Goal: Task Accomplishment & Management: Complete application form

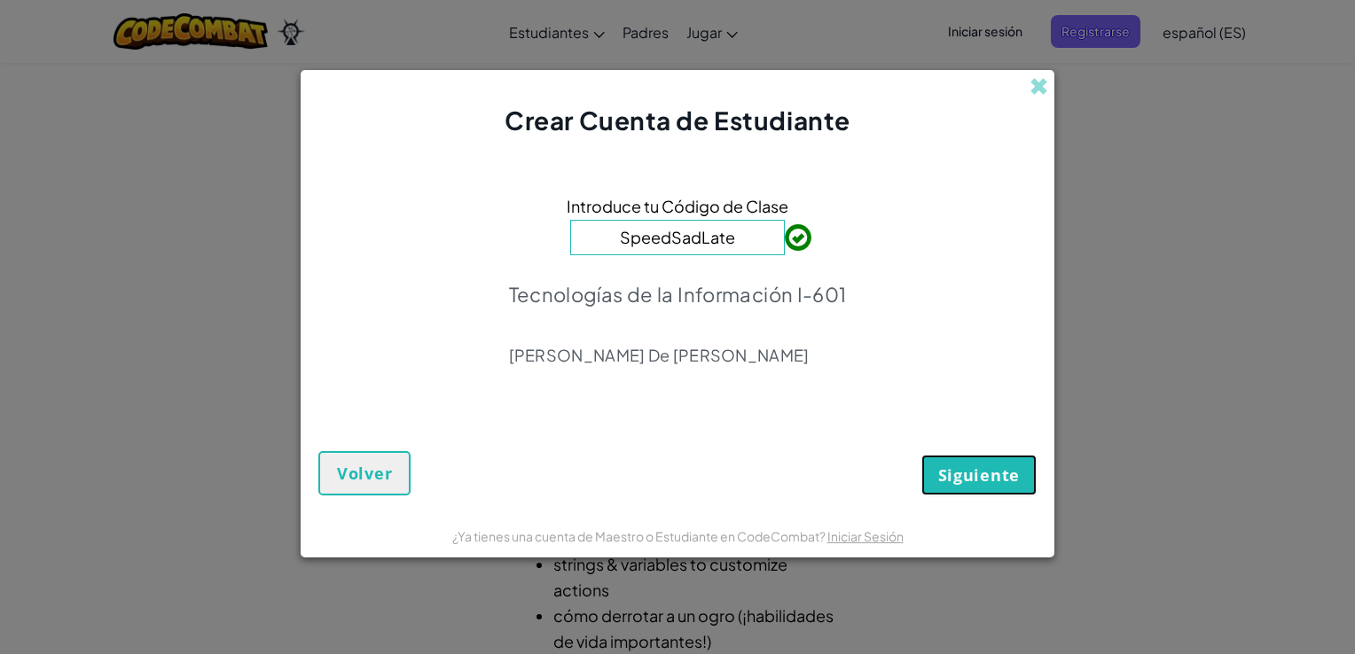
click at [975, 479] on span "Siguiente" at bounding box center [979, 475] width 82 height 21
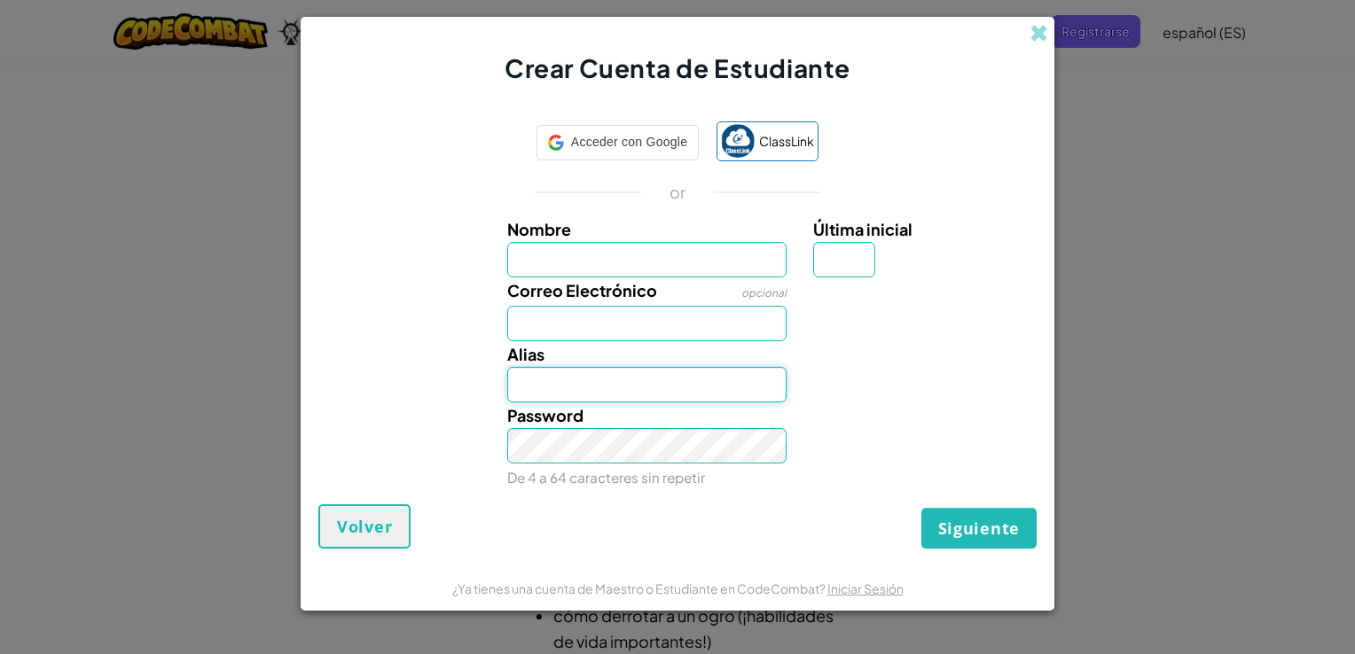
type input "[PERSON_NAME]"
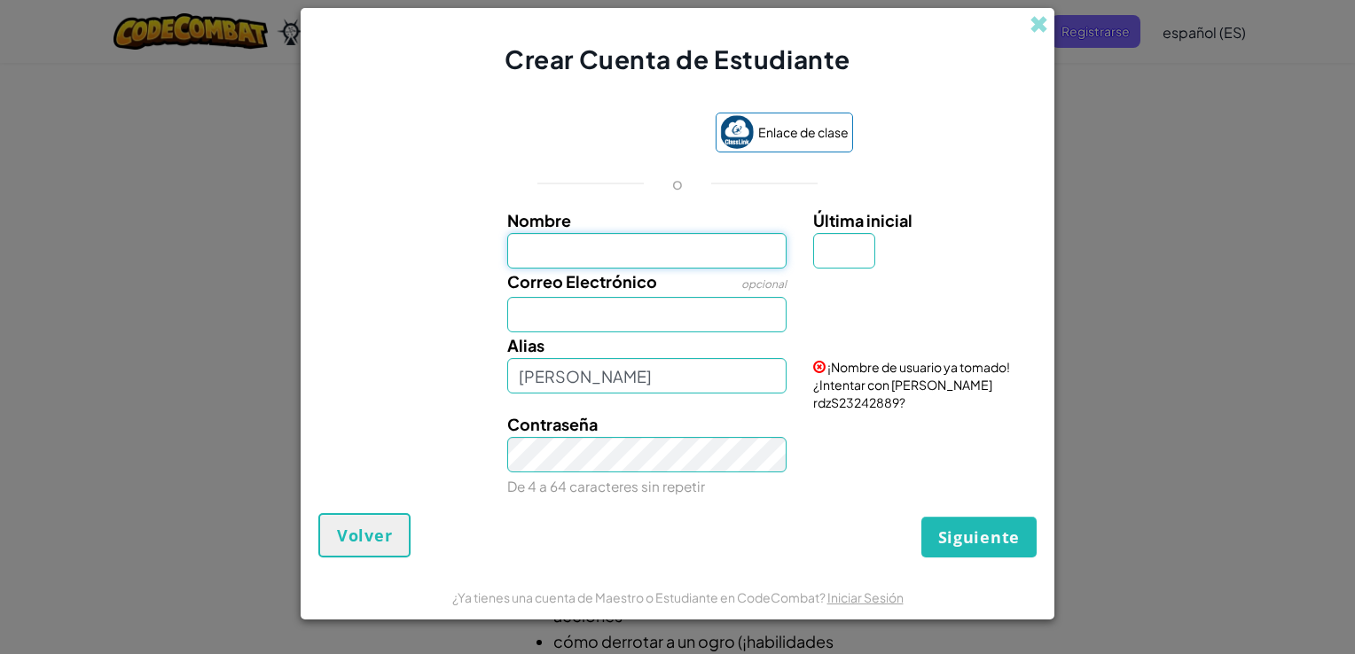
click at [695, 254] on input "Nombre" at bounding box center [647, 250] width 280 height 35
drag, startPoint x: 540, startPoint y: 312, endPoint x: 511, endPoint y: 311, distance: 29.3
click at [511, 311] on input "Correo Electrónico" at bounding box center [647, 314] width 280 height 35
type input "[EMAIL_ADDRESS][DOMAIN_NAME]"
type input "[PERSON_NAME]"
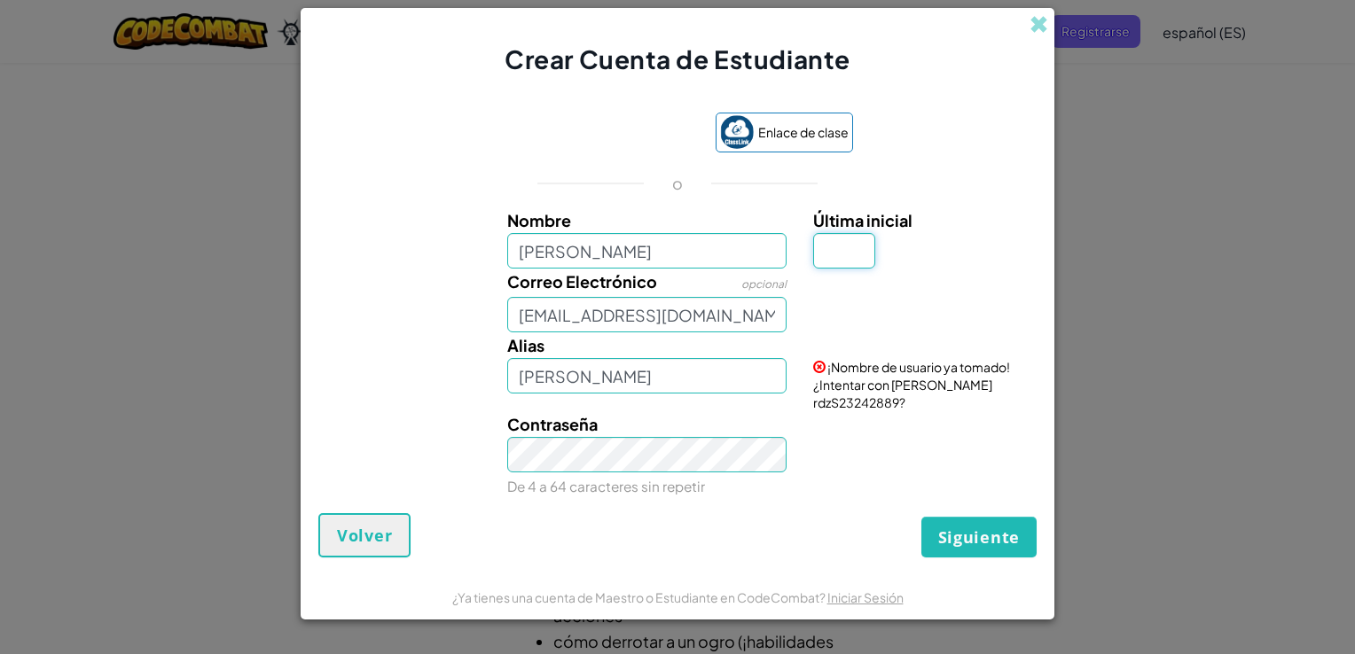
type input "R"
type input "[PERSON_NAME]"
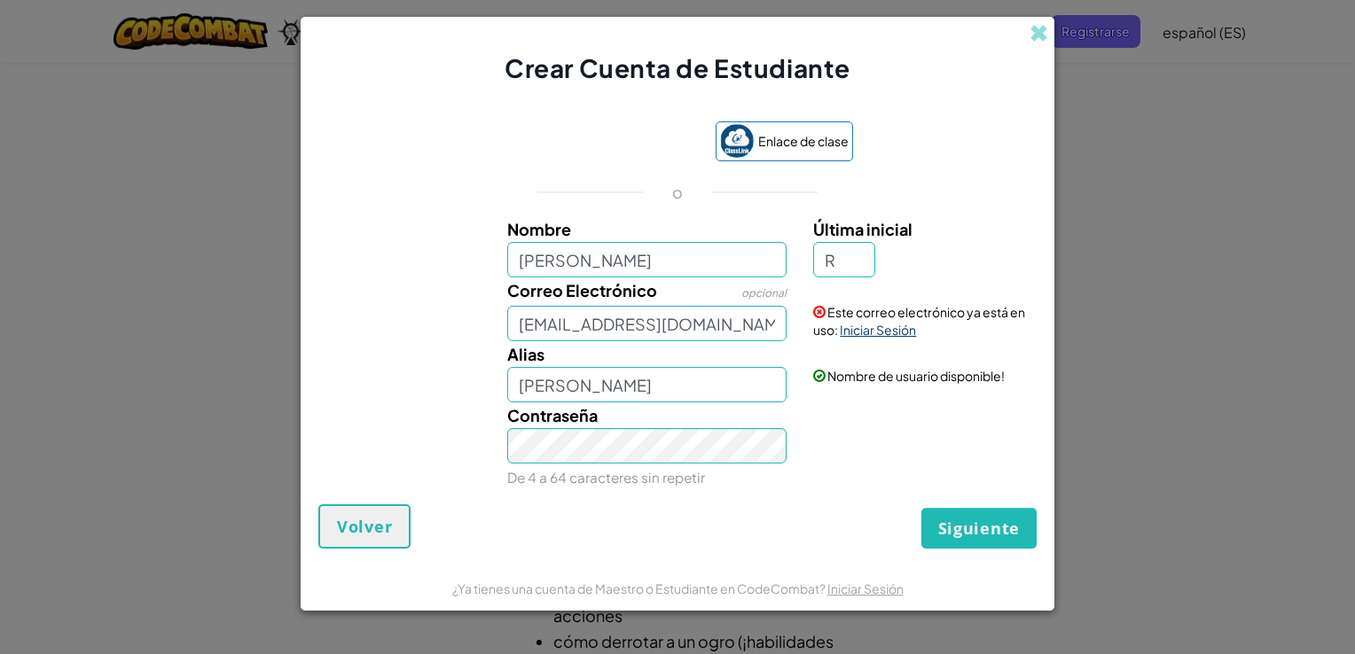
click at [890, 327] on link "Iniciar Sesión" at bounding box center [878, 330] width 76 height 16
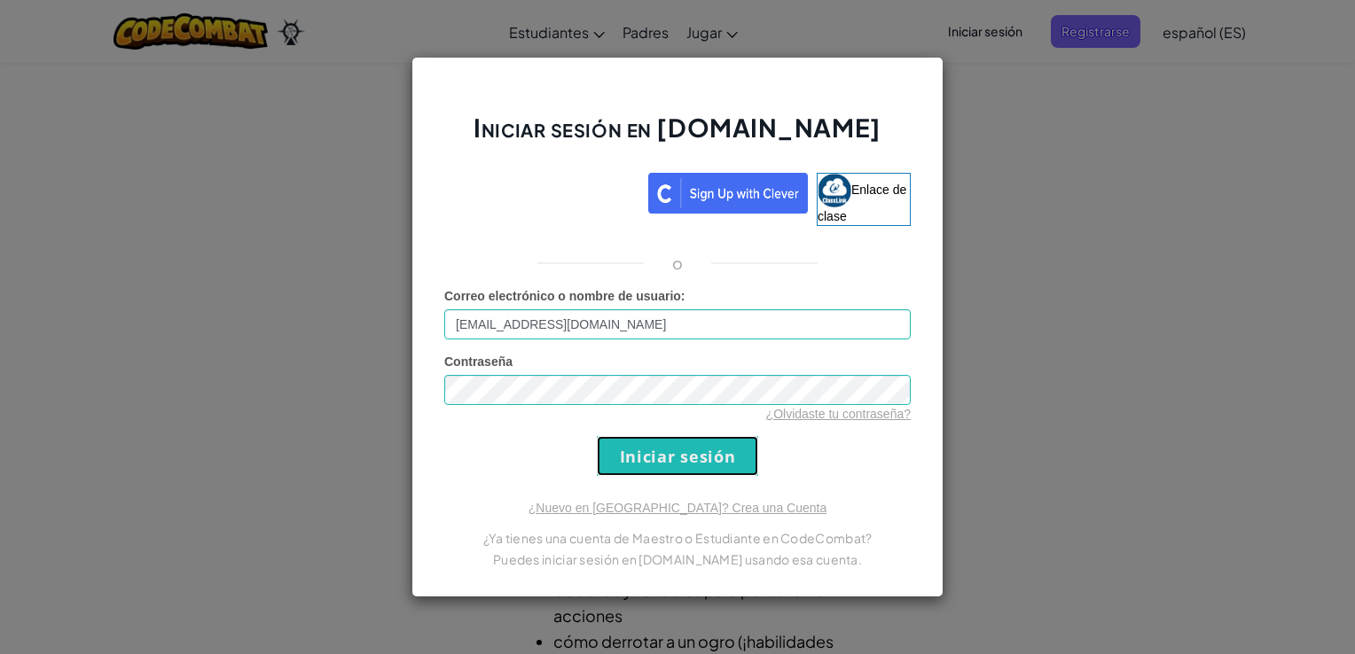
click at [705, 452] on input "Iniciar sesión" at bounding box center [677, 456] width 161 height 40
